Goal: Task Accomplishment & Management: Use online tool/utility

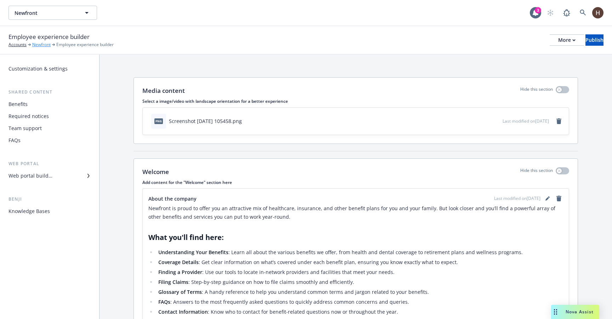
click at [36, 44] on link "Newfront" at bounding box center [41, 44] width 18 height 6
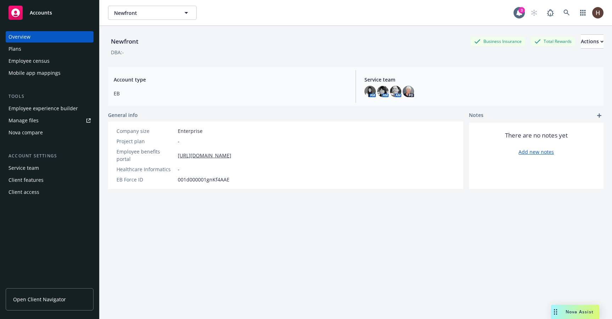
click at [48, 136] on div "Nova compare" at bounding box center [49, 132] width 82 height 11
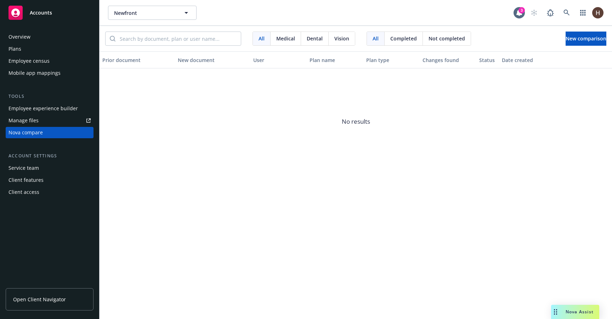
click at [175, 5] on div "Newfront Newfront 3" at bounding box center [355, 12] width 512 height 25
click at [167, 11] on span "Newfront" at bounding box center [144, 12] width 61 height 7
type input "naviga"
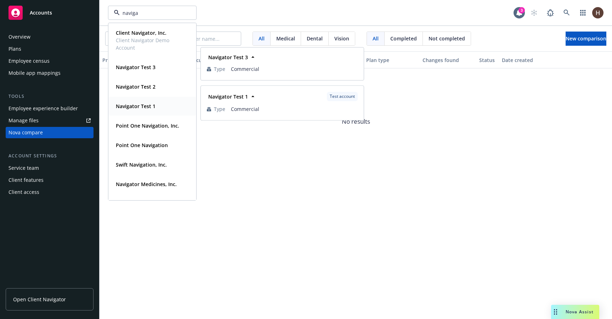
click at [146, 98] on div "Navigator Test 1 Type Commercial" at bounding box center [152, 106] width 87 height 19
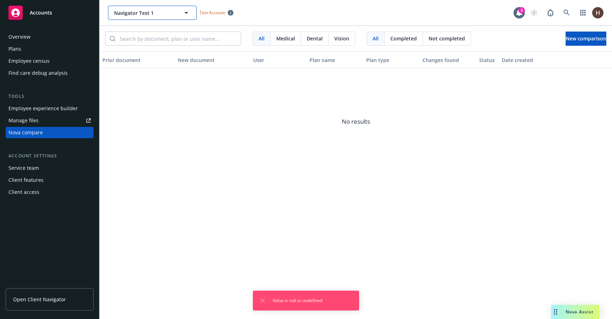
click at [138, 13] on span "Navigator Test 1" at bounding box center [144, 12] width 61 height 7
type input "naviga"
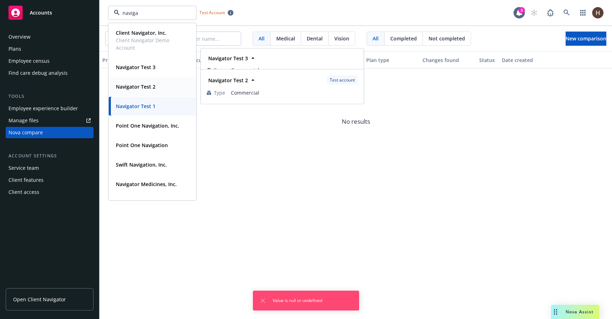
click at [155, 91] on div "Navigator Test 2" at bounding box center [135, 86] width 44 height 10
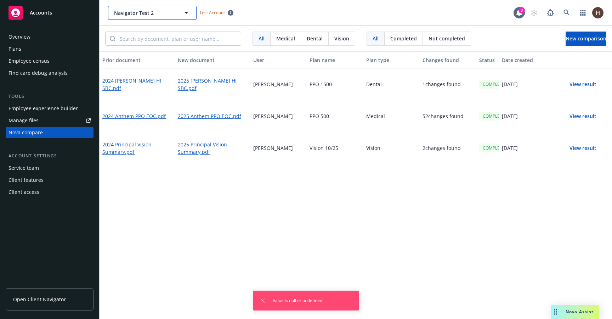
click at [143, 13] on span "Navigator Test 2" at bounding box center [144, 12] width 61 height 7
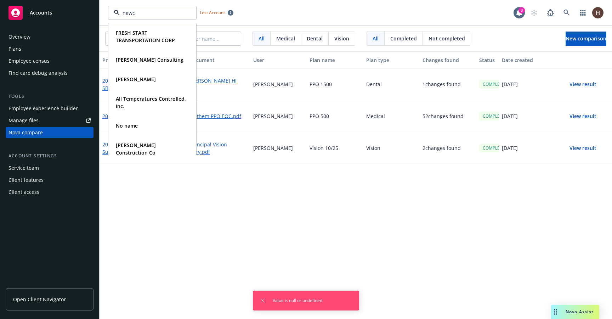
type input "newco"
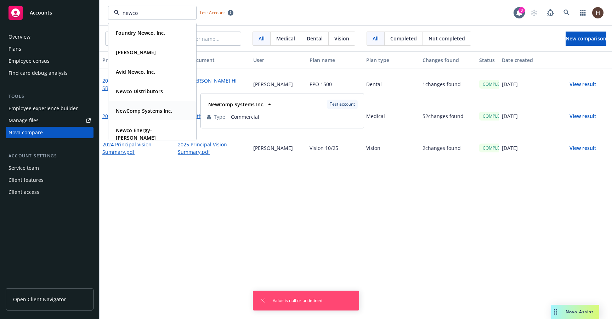
click at [154, 111] on strong "NewComp Systems Inc." at bounding box center [144, 110] width 56 height 7
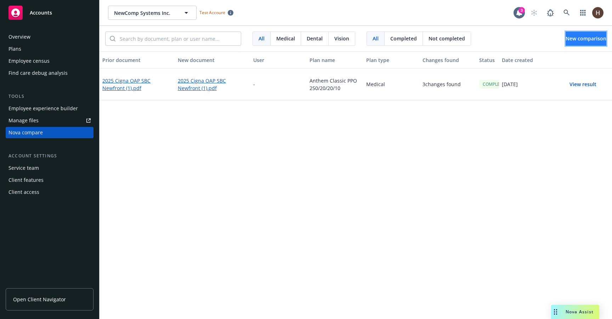
click at [566, 41] on span "New comparison" at bounding box center [585, 38] width 41 height 7
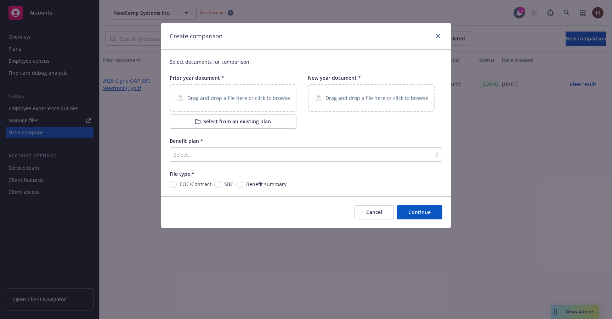
click at [238, 123] on button "Select from an existing plan" at bounding box center [233, 121] width 127 height 14
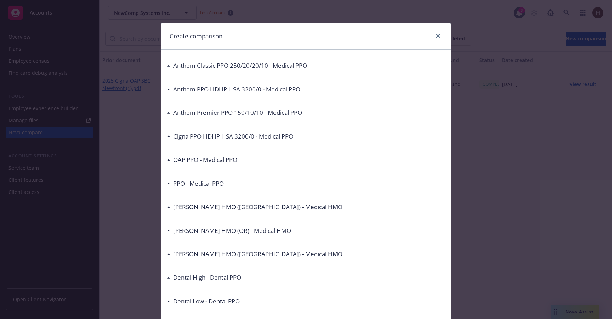
click at [227, 63] on h3 "Anthem Classic PPO 250/20/20/10 - Medical PPO" at bounding box center [240, 65] width 134 height 9
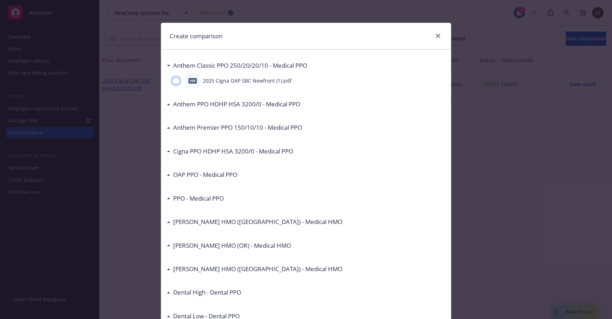
click at [176, 80] on input "radio" at bounding box center [175, 80] width 7 height 7
radio input "true"
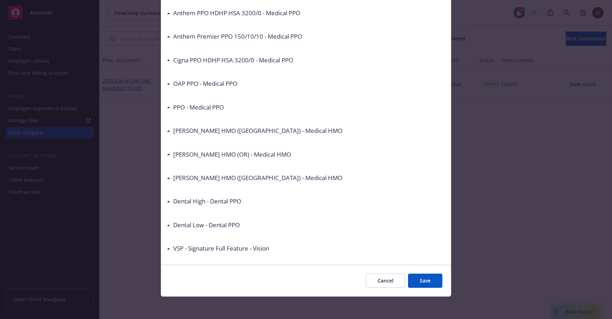
click at [431, 283] on button "Save" at bounding box center [425, 280] width 34 height 14
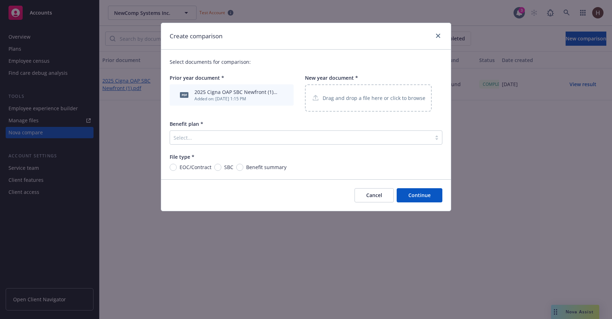
click at [281, 128] on div "Benefit plan * Select..." at bounding box center [306, 132] width 273 height 24
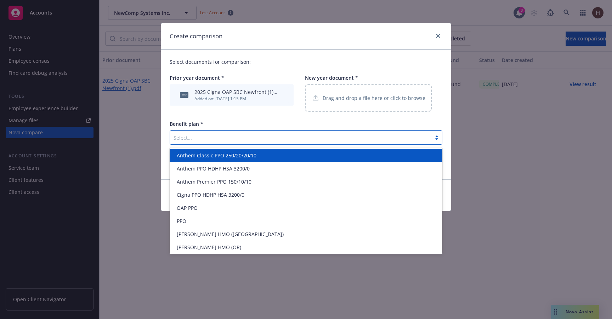
click at [278, 135] on div at bounding box center [300, 137] width 254 height 8
click at [239, 155] on span "Anthem Classic PPO 250/20/20/10" at bounding box center [217, 154] width 80 height 7
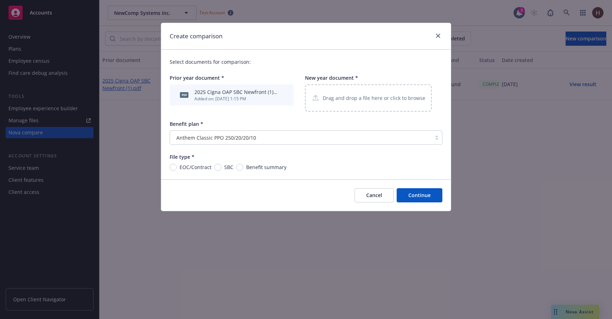
click at [382, 206] on div "Cancel Continue" at bounding box center [306, 194] width 290 height 31
click at [379, 196] on button "Cancel" at bounding box center [373, 195] width 39 height 14
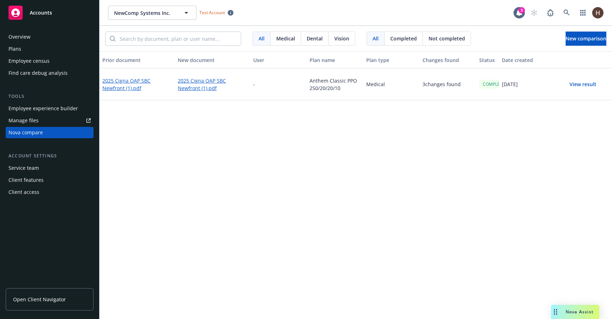
click at [45, 43] on div "Plans" at bounding box center [49, 48] width 82 height 11
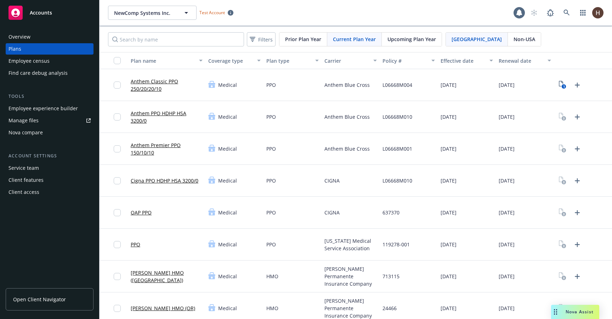
click at [41, 130] on div "Nova compare" at bounding box center [25, 132] width 34 height 11
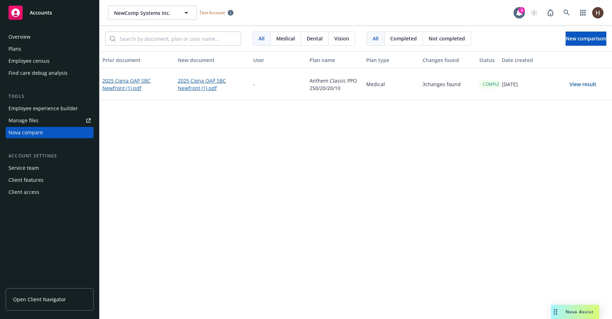
click at [38, 55] on div "Overview Plans Employee census Find care debug analysis" at bounding box center [50, 54] width 88 height 47
click at [41, 52] on div "Plans" at bounding box center [49, 48] width 82 height 11
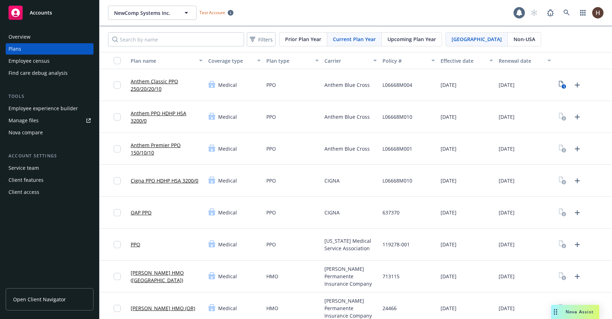
click at [32, 129] on div "Nova compare" at bounding box center [25, 132] width 34 height 11
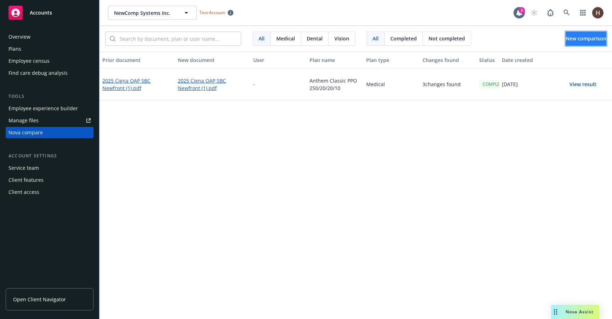
click at [589, 45] on button "New comparison" at bounding box center [585, 38] width 41 height 14
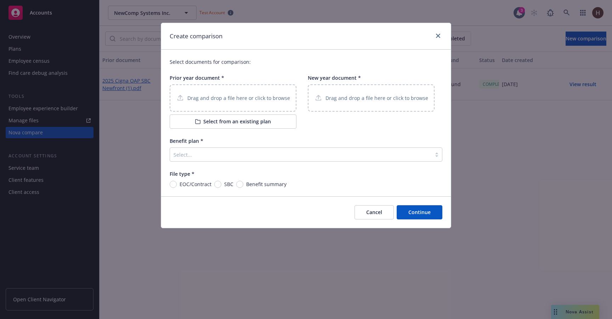
click at [256, 151] on div at bounding box center [300, 154] width 254 height 8
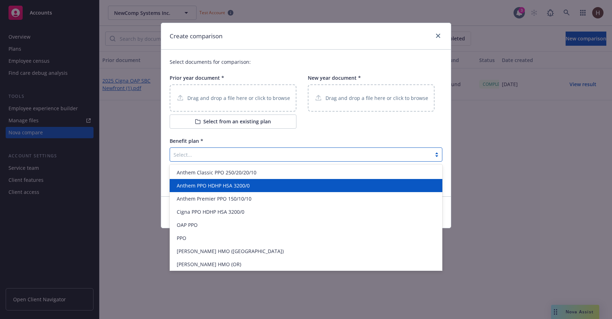
click at [223, 190] on div "Anthem PPO HDHP HSA 3200/0" at bounding box center [306, 185] width 273 height 13
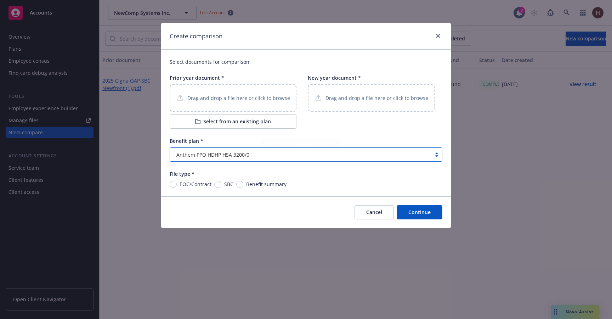
click at [260, 103] on div "Drag and drop a file here or click to browse" at bounding box center [233, 97] width 127 height 27
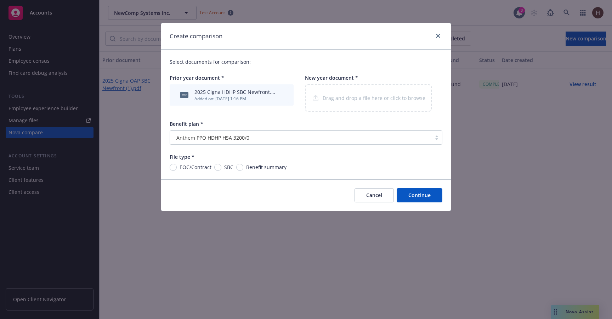
click at [334, 46] on div "Create comparison" at bounding box center [306, 36] width 290 height 27
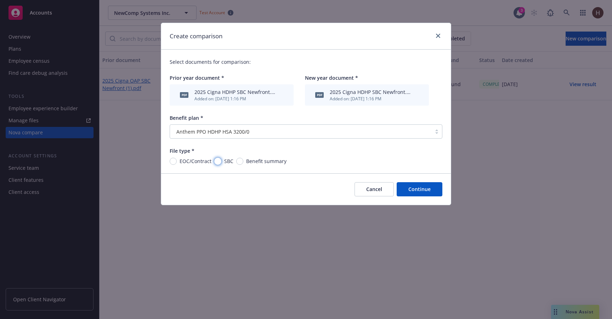
click at [219, 162] on input "SBC" at bounding box center [217, 160] width 7 height 7
radio input "true"
click at [418, 192] on button "Continue" at bounding box center [419, 189] width 46 height 14
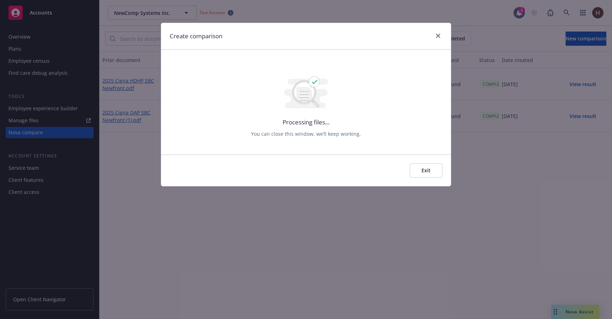
click at [441, 168] on button "Exit" at bounding box center [425, 170] width 33 height 14
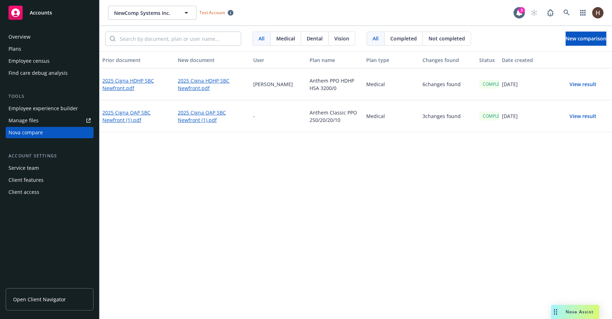
click at [591, 83] on button "View result" at bounding box center [583, 84] width 50 height 14
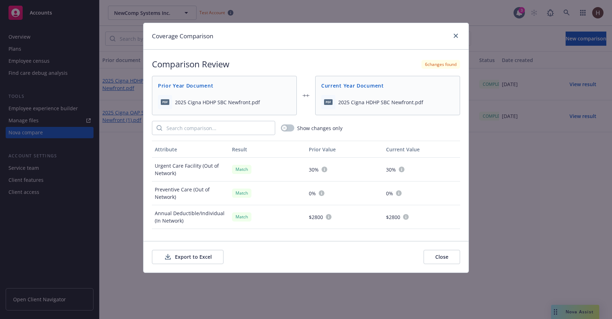
click at [200, 252] on button "Export to Excel" at bounding box center [187, 257] width 71 height 14
click at [450, 38] on div at bounding box center [453, 35] width 11 height 9
click at [454, 38] on link "close" at bounding box center [455, 35] width 8 height 8
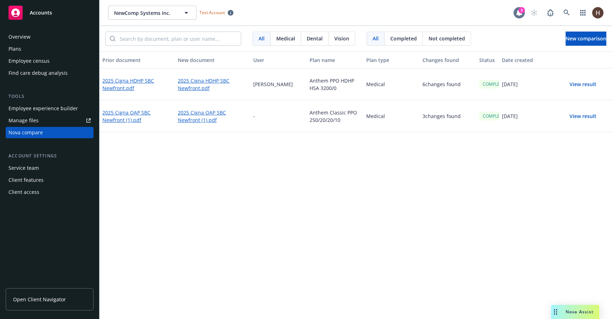
click at [516, 18] on div "3" at bounding box center [518, 12] width 11 height 11
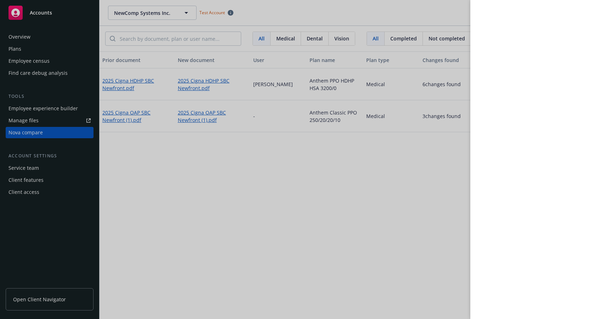
click at [380, 194] on div at bounding box center [306, 159] width 612 height 319
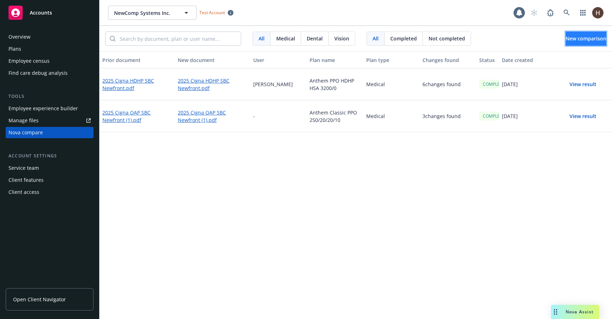
click at [566, 40] on span "New comparison" at bounding box center [585, 38] width 41 height 7
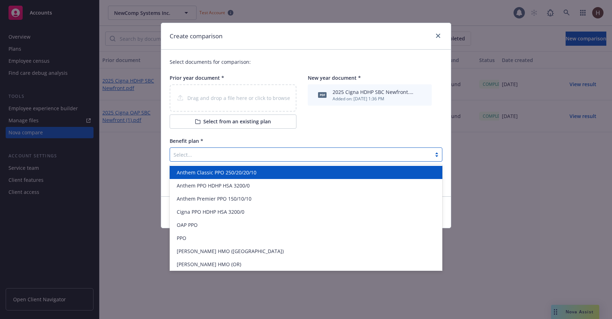
click at [240, 160] on div "Select..." at bounding box center [300, 154] width 261 height 11
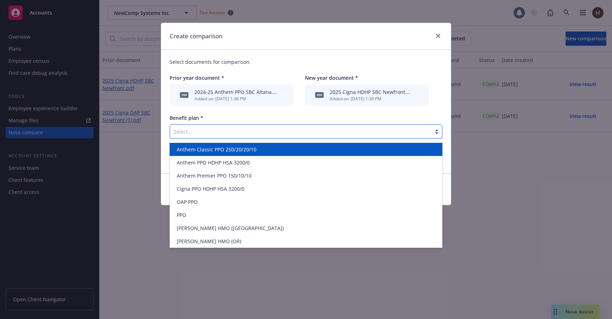
click at [234, 153] on span "Anthem Classic PPO 250/20/20/10" at bounding box center [217, 148] width 80 height 7
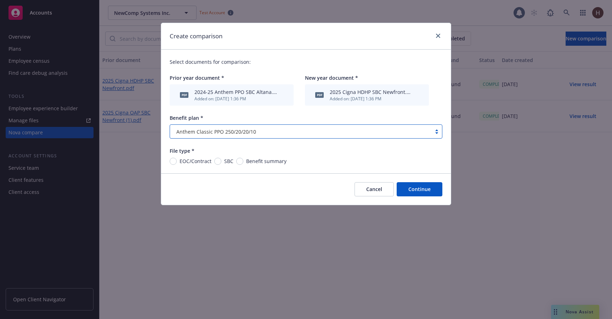
click at [223, 163] on span "SBC" at bounding box center [227, 160] width 12 height 7
click at [221, 163] on input "SBC" at bounding box center [217, 160] width 7 height 7
radio input "true"
click at [411, 185] on button "Continue" at bounding box center [419, 189] width 46 height 14
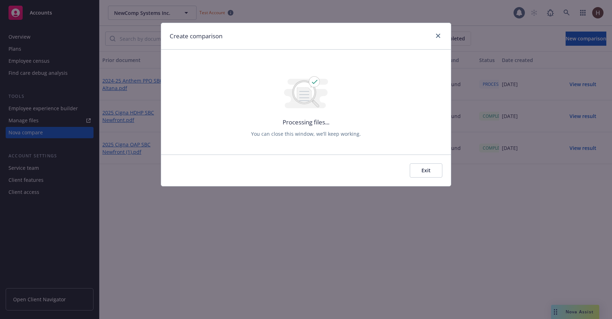
click at [428, 165] on button "Exit" at bounding box center [425, 170] width 33 height 14
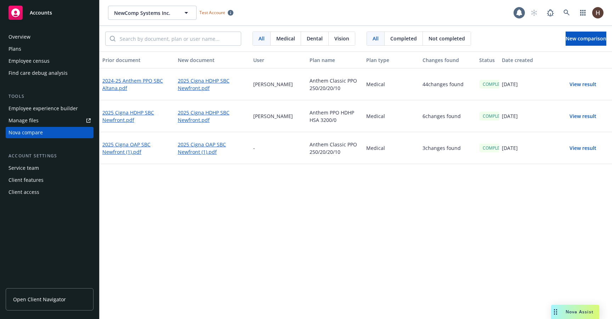
click at [574, 87] on button "View result" at bounding box center [583, 84] width 50 height 14
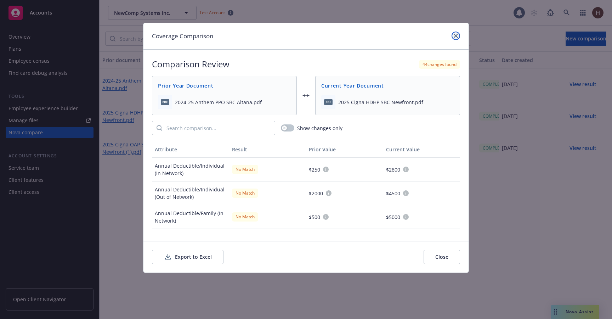
click at [458, 36] on link "close" at bounding box center [455, 35] width 8 height 8
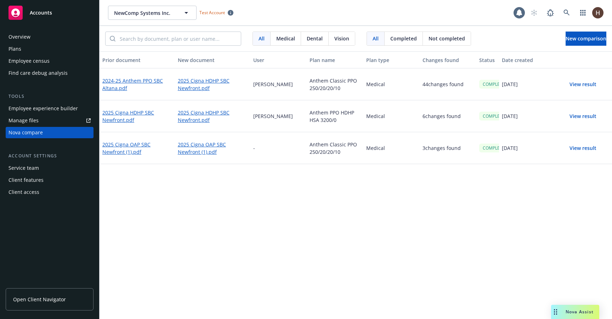
click at [39, 49] on div "Plans" at bounding box center [49, 48] width 82 height 11
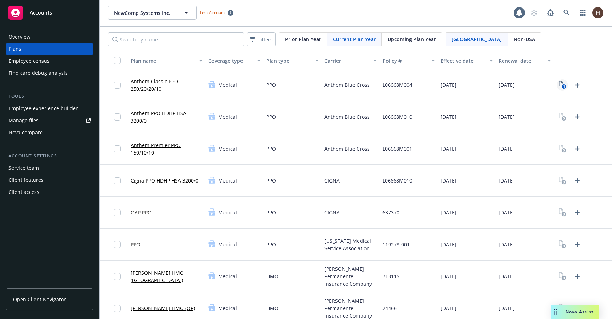
click at [558, 83] on icon "View Plan Documents" at bounding box center [560, 84] width 4 height 6
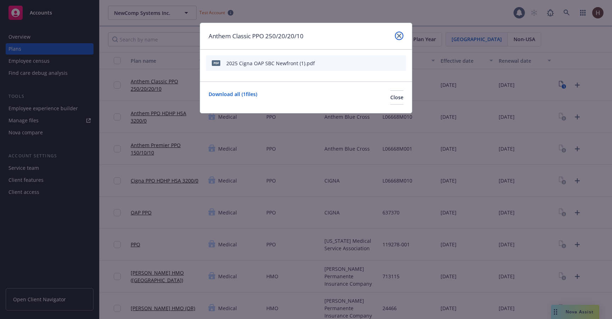
click at [402, 38] on link "close" at bounding box center [399, 35] width 8 height 8
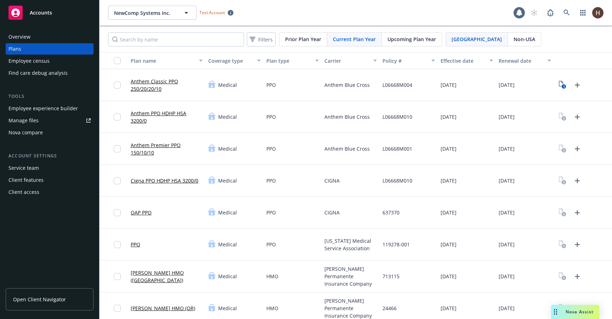
click at [144, 83] on link "Anthem Classic PPO 250/20/20/10" at bounding box center [167, 85] width 72 height 15
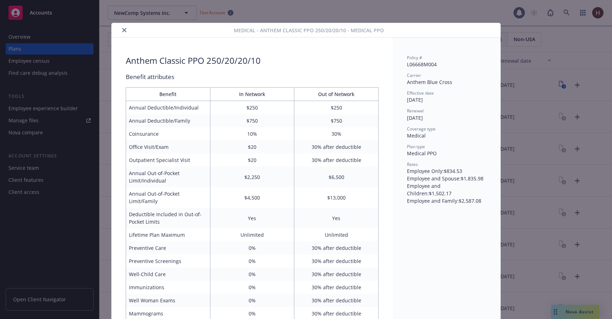
scroll to position [21, 0]
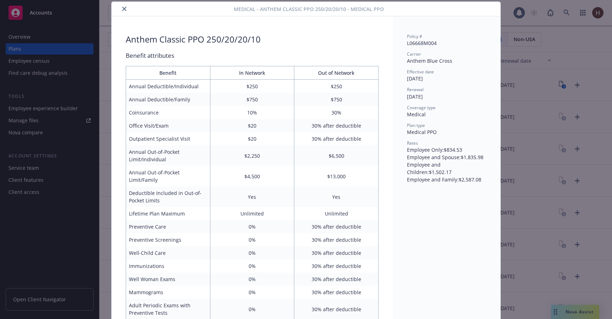
click at [117, 6] on div at bounding box center [173, 9] width 119 height 8
click at [121, 10] on button "close" at bounding box center [124, 9] width 8 height 8
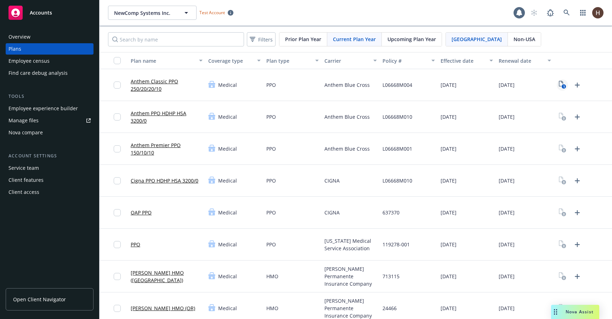
click at [560, 84] on icon "1" at bounding box center [561, 85] width 7 height 8
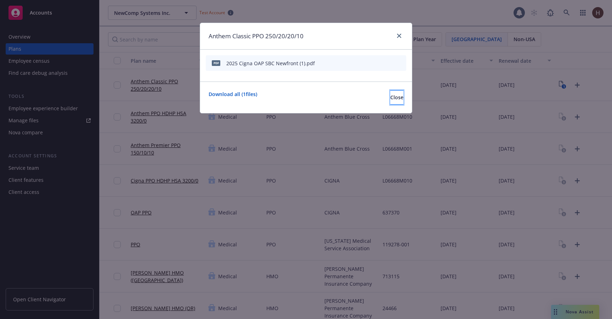
click at [394, 103] on button "Close" at bounding box center [396, 97] width 13 height 14
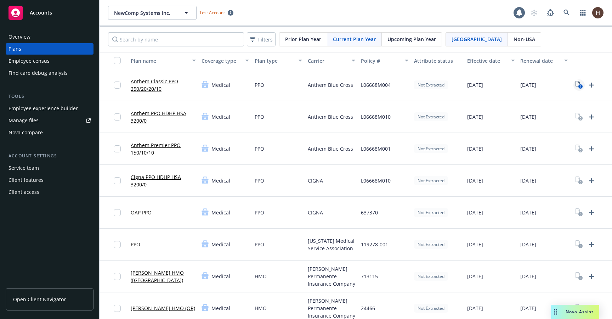
click at [579, 86] on text "1" at bounding box center [580, 86] width 2 height 5
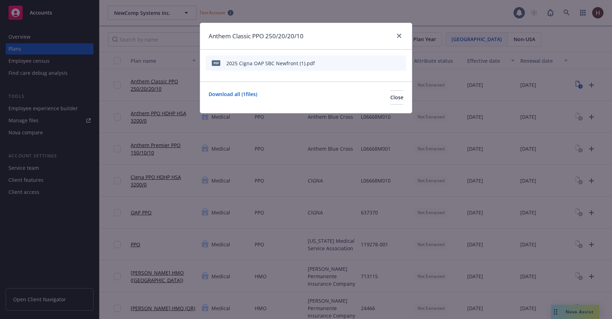
click at [363, 63] on icon "start extraction" at bounding box center [363, 62] width 8 height 8
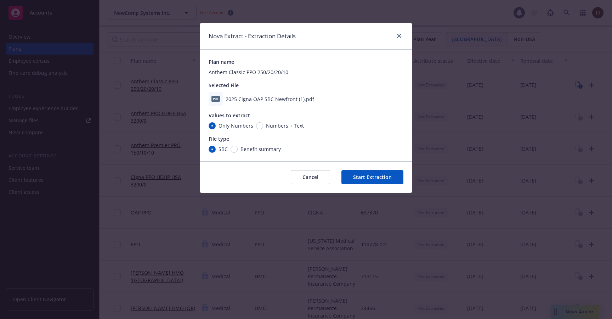
click at [366, 171] on button "Start Extraction" at bounding box center [372, 177] width 62 height 14
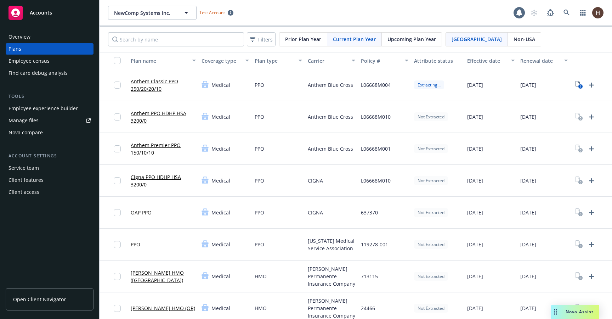
click at [153, 80] on link "Anthem Classic PPO 250/20/20/10" at bounding box center [163, 85] width 65 height 15
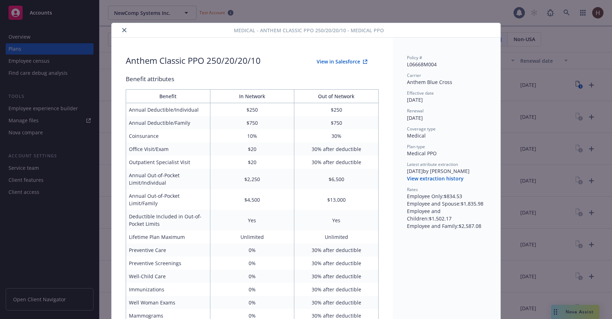
scroll to position [21, 0]
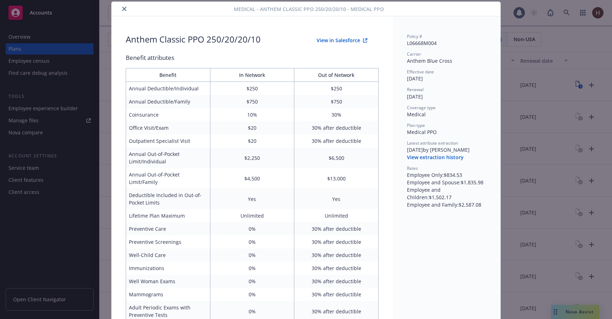
click at [445, 159] on button "View extraction history" at bounding box center [435, 157] width 57 height 7
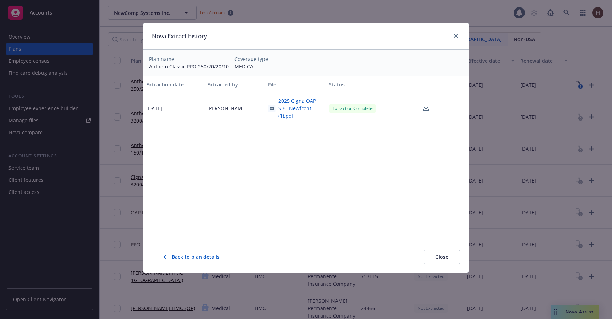
click at [426, 104] on icon at bounding box center [426, 108] width 8 height 9
click at [476, 0] on div "Nova Extract history Plan name Anthem Classic PPO 250/20/20/10 Coverage type ME…" at bounding box center [306, 159] width 612 height 319
click at [452, 34] on link "close" at bounding box center [455, 35] width 8 height 8
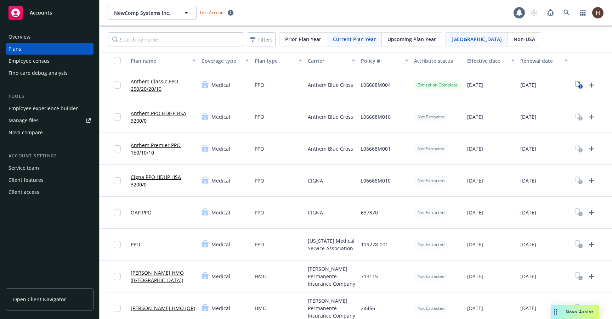
click at [458, 40] on span "USA" at bounding box center [476, 38] width 50 height 7
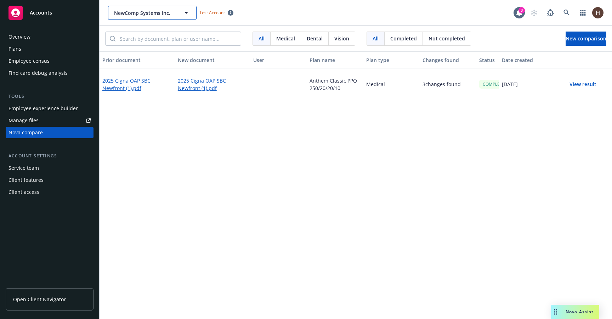
click at [157, 19] on button "NewComp Systems Inc." at bounding box center [152, 13] width 88 height 14
type input "newfro"
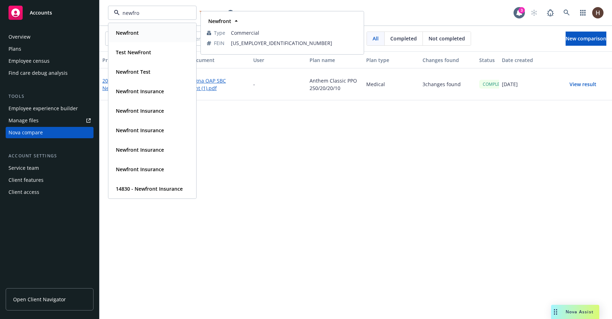
click at [168, 37] on div "Newfront" at bounding box center [152, 33] width 79 height 10
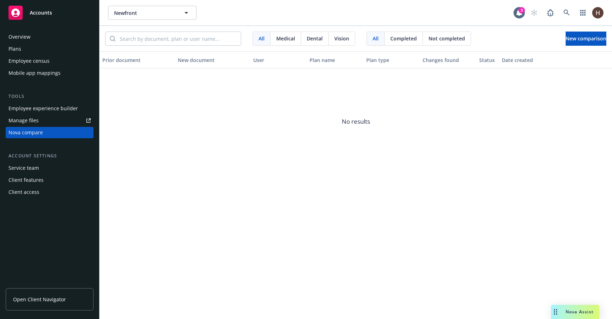
click at [48, 51] on div "Plans" at bounding box center [49, 48] width 82 height 11
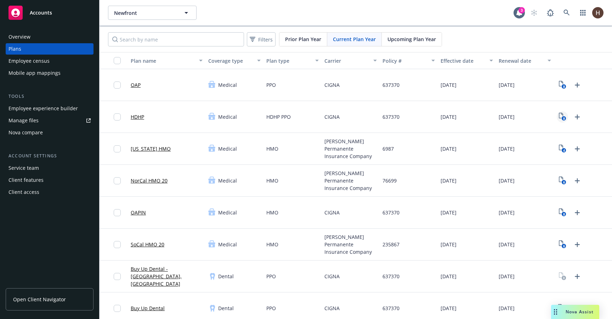
click at [561, 115] on icon "8" at bounding box center [561, 117] width 7 height 8
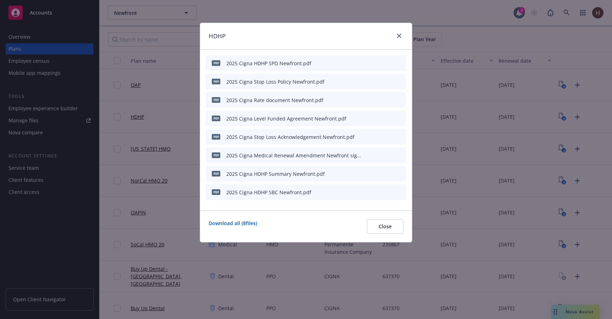
click at [377, 190] on icon "download file" at bounding box center [376, 192] width 6 height 6
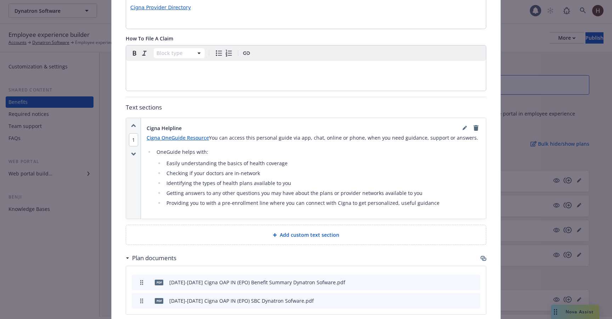
scroll to position [332, 0]
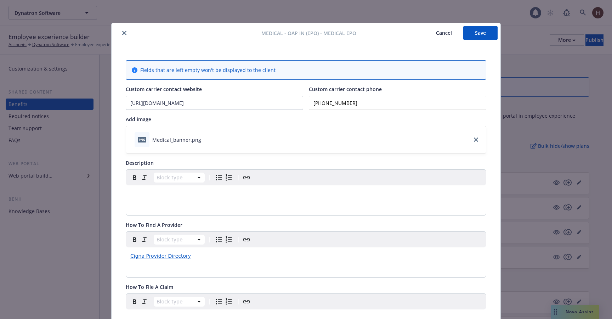
click at [441, 40] on div "Medical - OAP IN (EPO) - Medical EPO Cancel Save" at bounding box center [305, 33] width 389 height 20
click at [445, 35] on button "Cancel" at bounding box center [443, 33] width 39 height 14
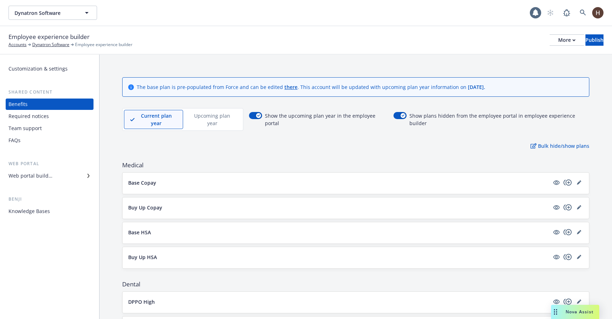
click at [198, 117] on p "Upcoming plan year" at bounding box center [212, 119] width 46 height 15
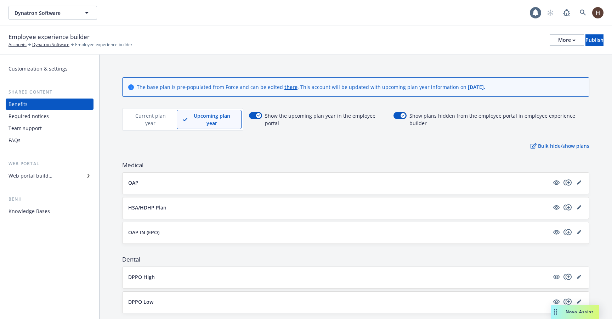
click at [156, 118] on p "Current plan year" at bounding box center [150, 119] width 41 height 15
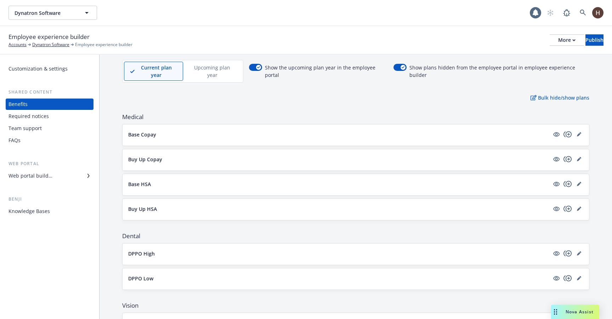
scroll to position [22, 0]
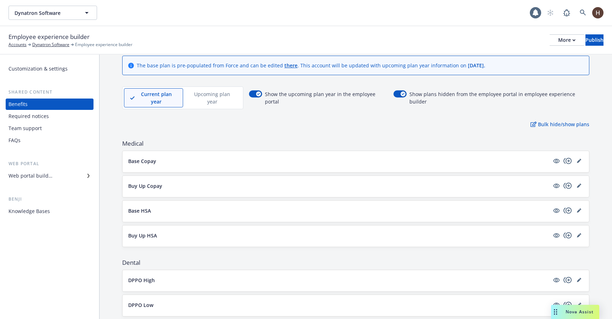
click at [203, 101] on div "Current plan year Upcoming plan year" at bounding box center [182, 97] width 121 height 23
click at [208, 98] on div "Upcoming plan year" at bounding box center [212, 97] width 58 height 19
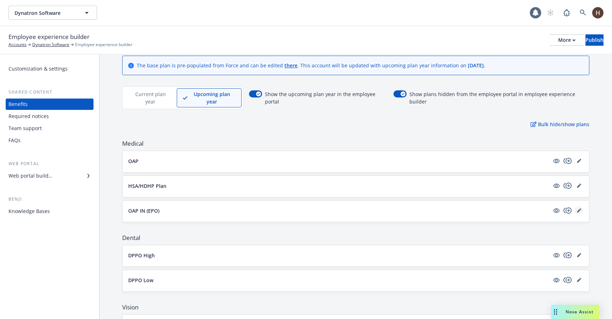
click at [579, 208] on icon "editPencil" at bounding box center [579, 210] width 4 height 4
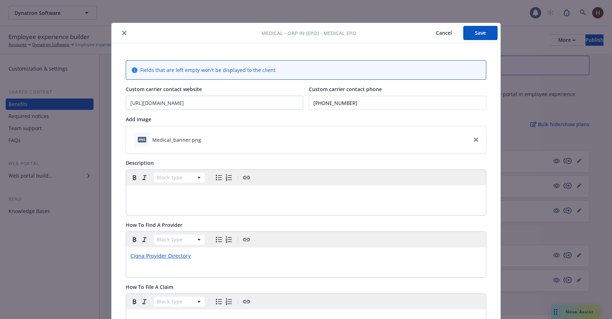
click at [126, 33] on button "close" at bounding box center [124, 33] width 8 height 8
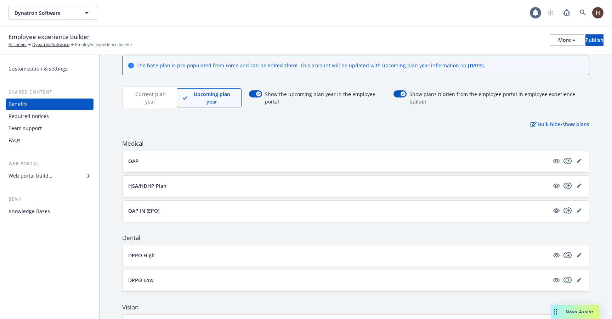
click at [153, 94] on p "Current plan year" at bounding box center [150, 97] width 41 height 15
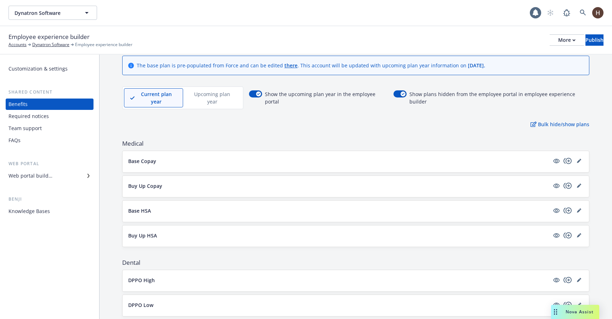
scroll to position [25, 0]
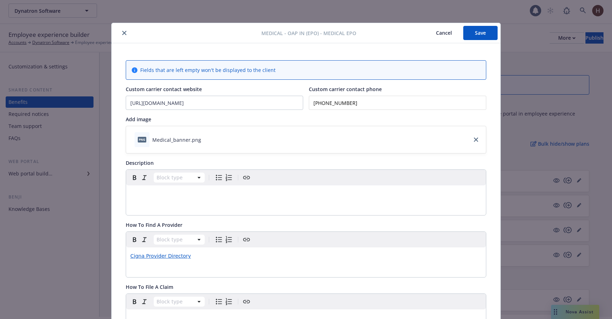
click at [122, 32] on icon "close" at bounding box center [124, 33] width 4 height 4
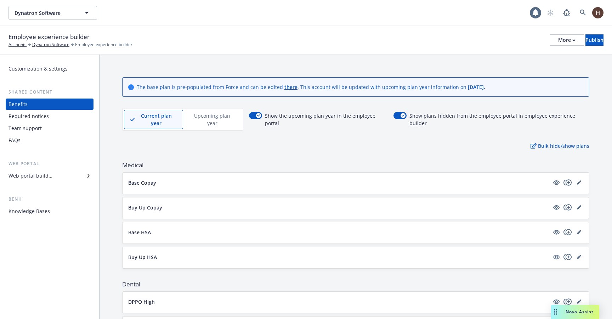
click at [194, 108] on div "Current plan year Upcoming plan year" at bounding box center [182, 119] width 121 height 23
click at [195, 111] on div "Upcoming plan year" at bounding box center [212, 119] width 58 height 19
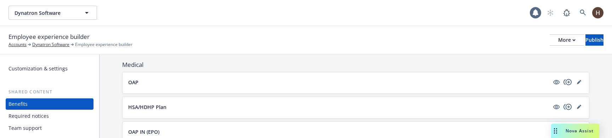
scroll to position [106, 0]
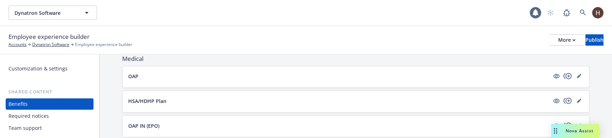
click at [154, 122] on p "OAP IN (EPO)" at bounding box center [143, 125] width 31 height 7
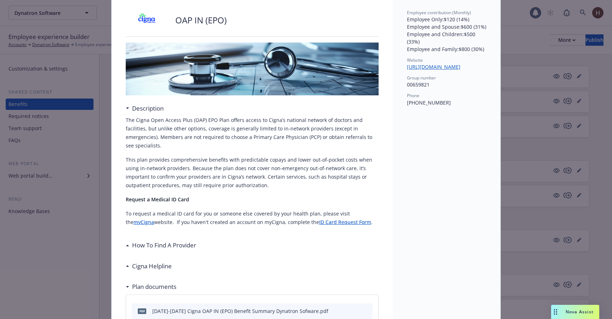
scroll to position [48, 0]
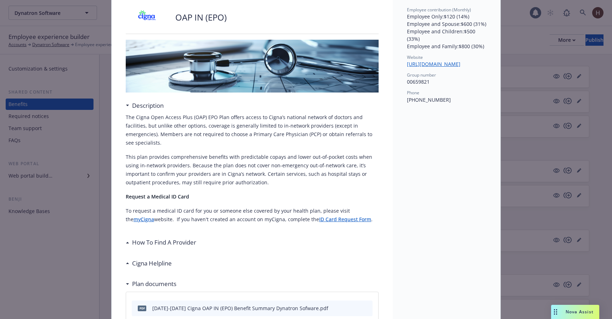
click at [162, 237] on h3 "How To Find A Provider" at bounding box center [164, 241] width 64 height 9
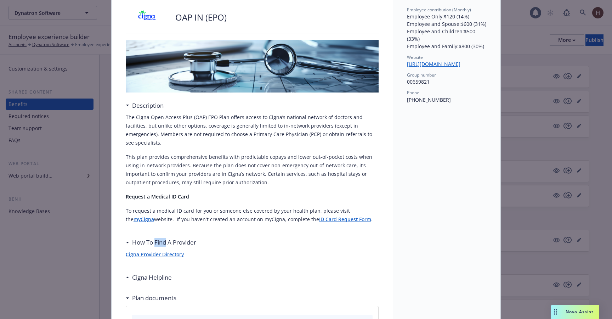
click at [162, 237] on h3 "How To Find A Provider" at bounding box center [164, 241] width 64 height 9
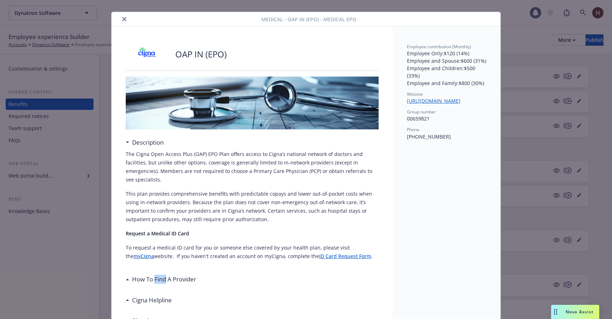
scroll to position [0, 0]
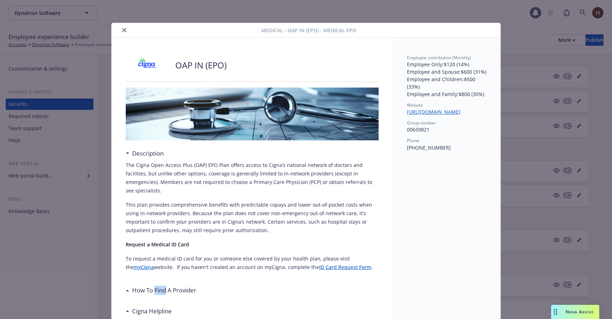
click at [121, 32] on button "close" at bounding box center [124, 30] width 8 height 8
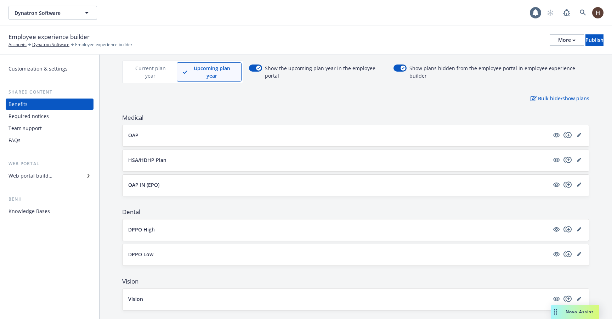
scroll to position [60, 0]
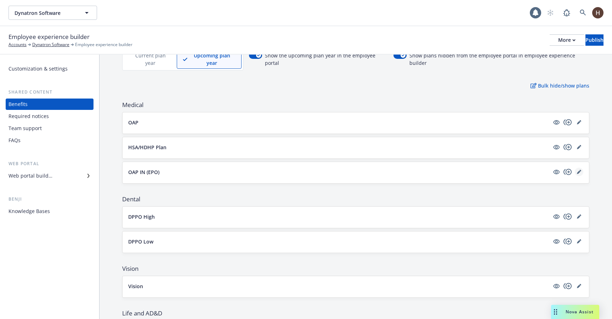
click at [579, 167] on link "editPencil" at bounding box center [578, 171] width 8 height 8
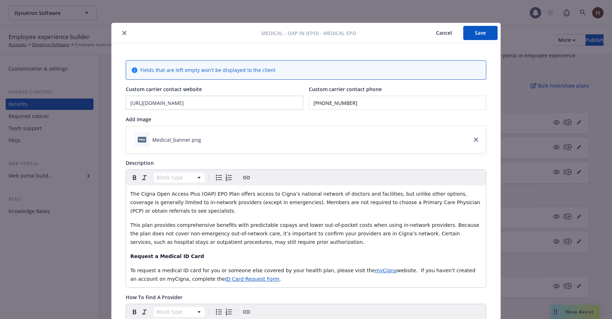
click at [445, 33] on button "Cancel" at bounding box center [443, 33] width 39 height 14
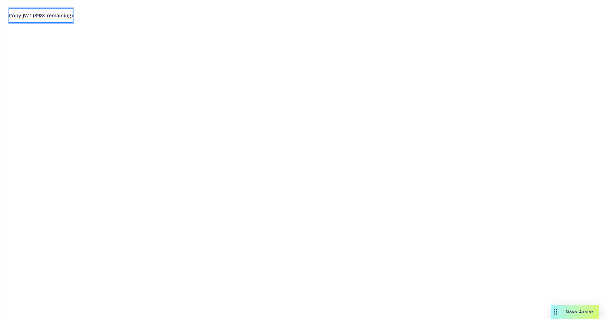
click at [73, 16] on span "Copy JWT ( 898 s remaining)" at bounding box center [41, 15] width 64 height 7
click at [59, 224] on div "Copy JWT ( 603 s remaining)" at bounding box center [305, 159] width 611 height 319
